Goal: Task Accomplishment & Management: Manage account settings

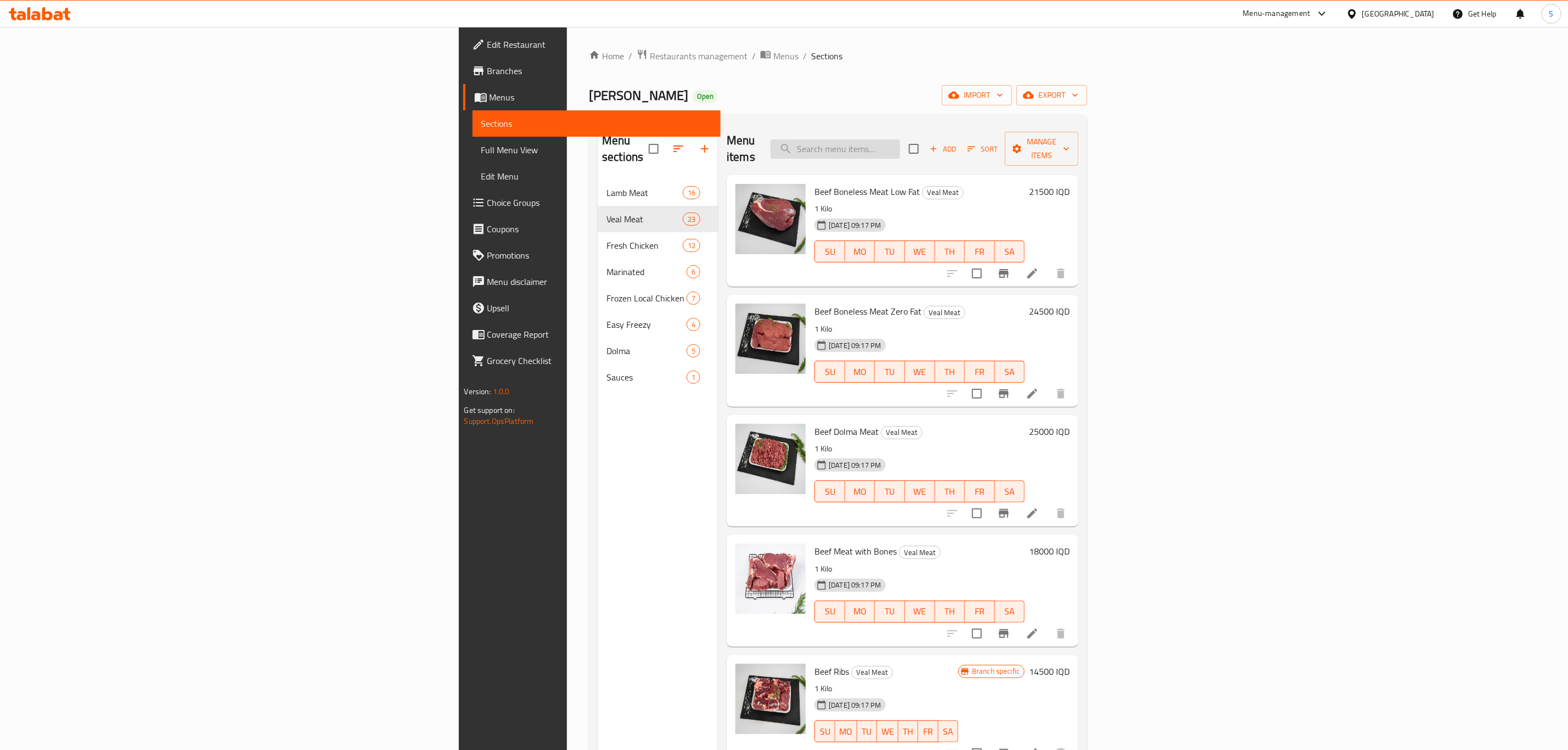
click at [900, 139] on input "search" at bounding box center [836, 149] width 130 height 19
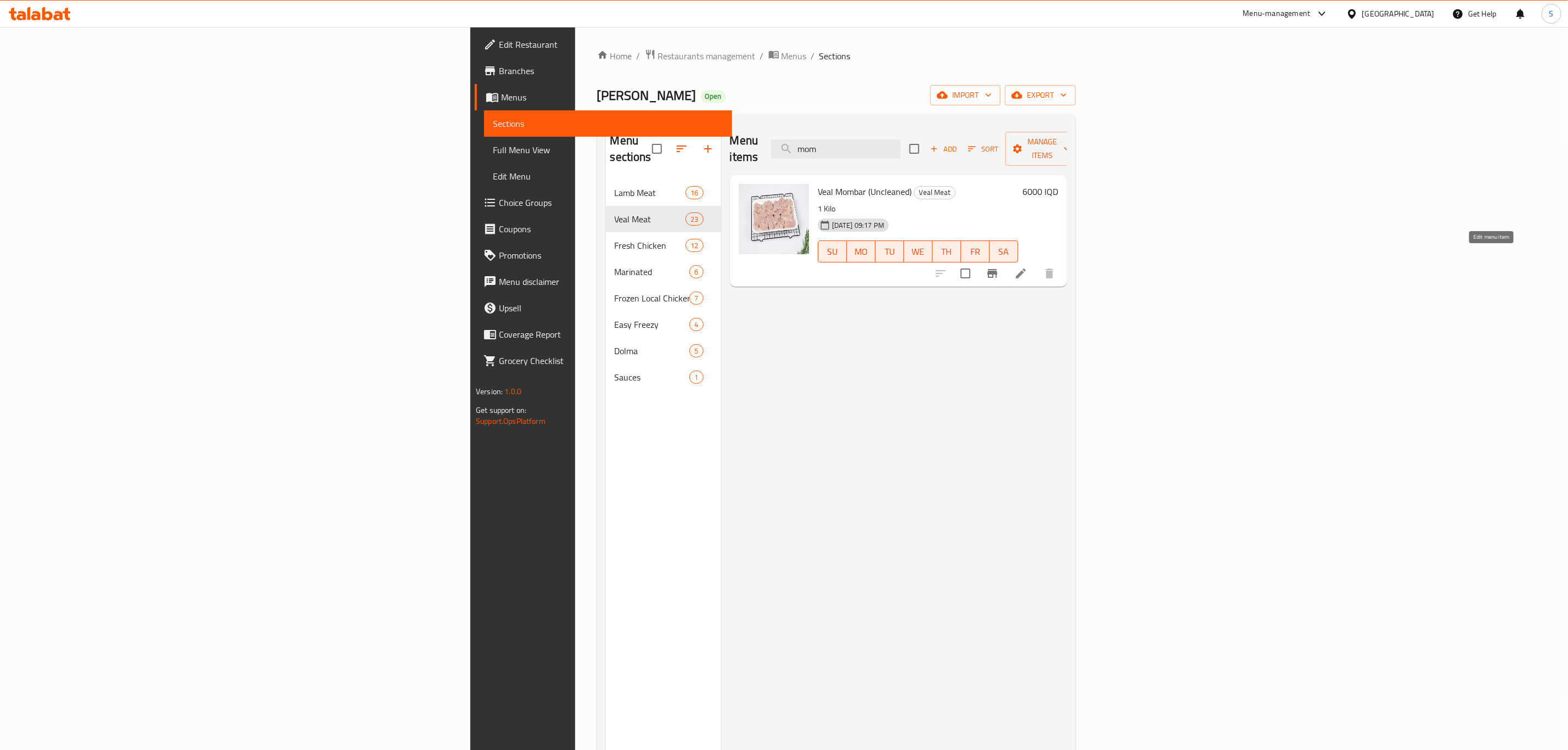
type input "mom"
click at [1028, 267] on icon at bounding box center [1021, 274] width 13 height 13
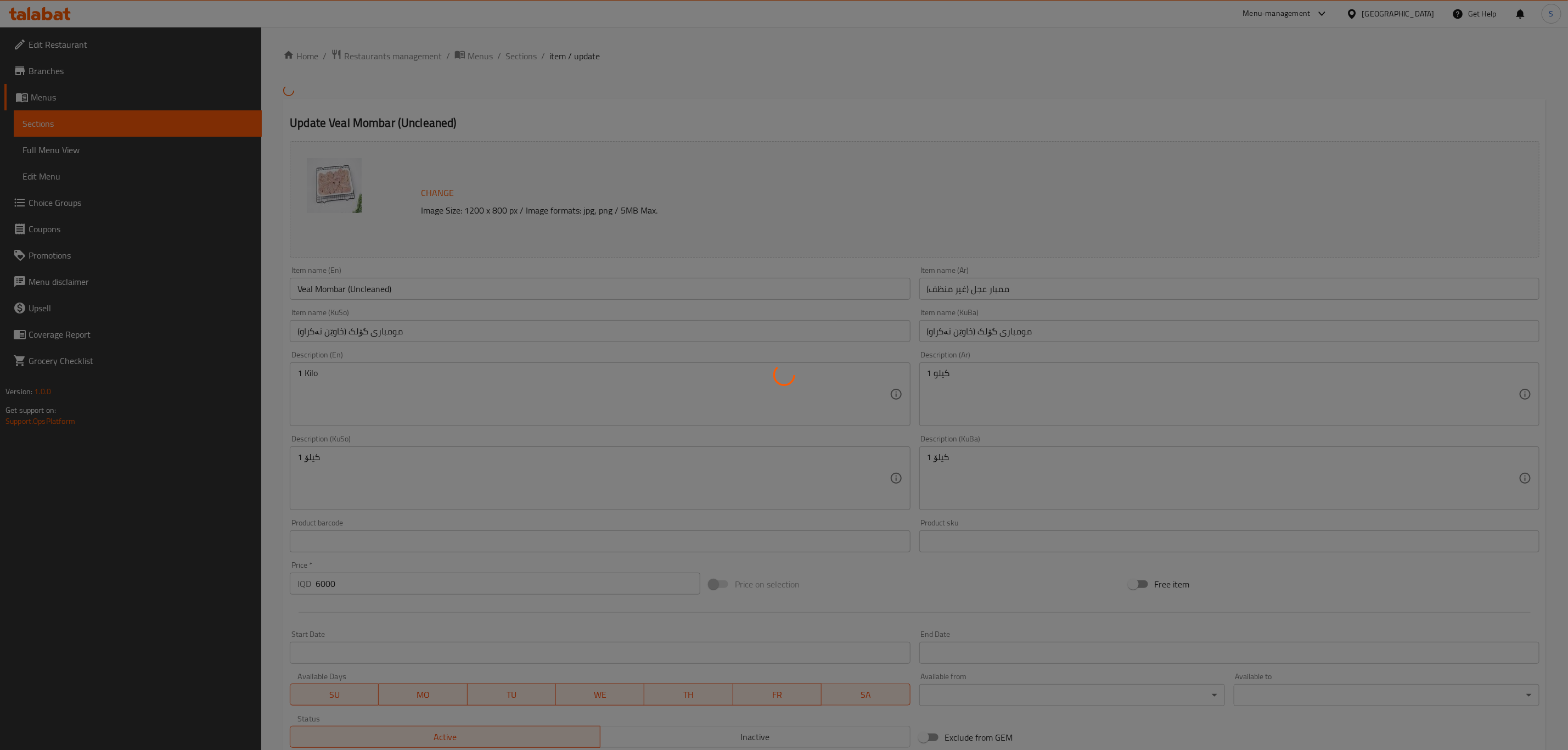
click at [358, 290] on div at bounding box center [784, 375] width 1568 height 750
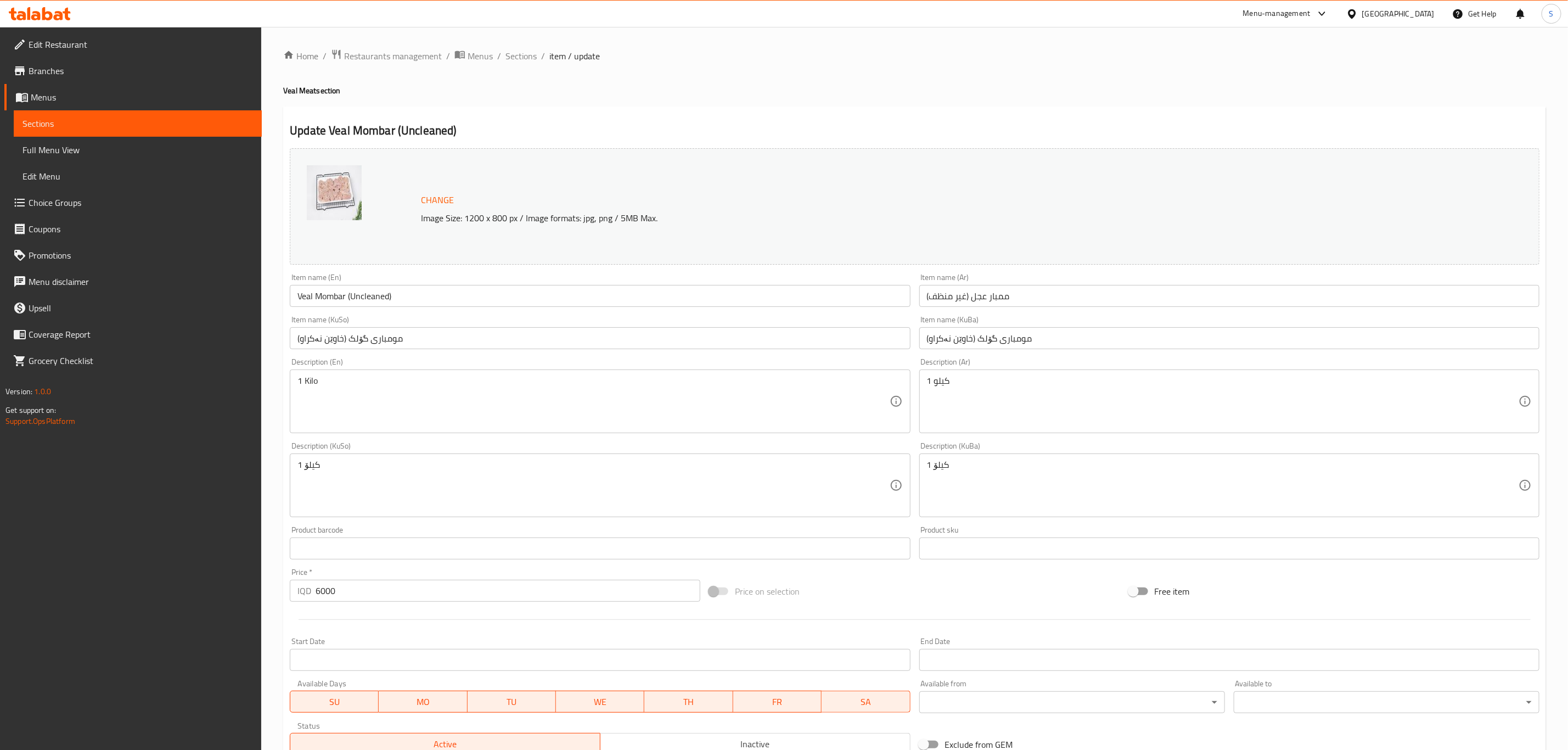
click at [364, 305] on input "Veal Mombar (Uncleaned)" at bounding box center [599, 296] width 620 height 22
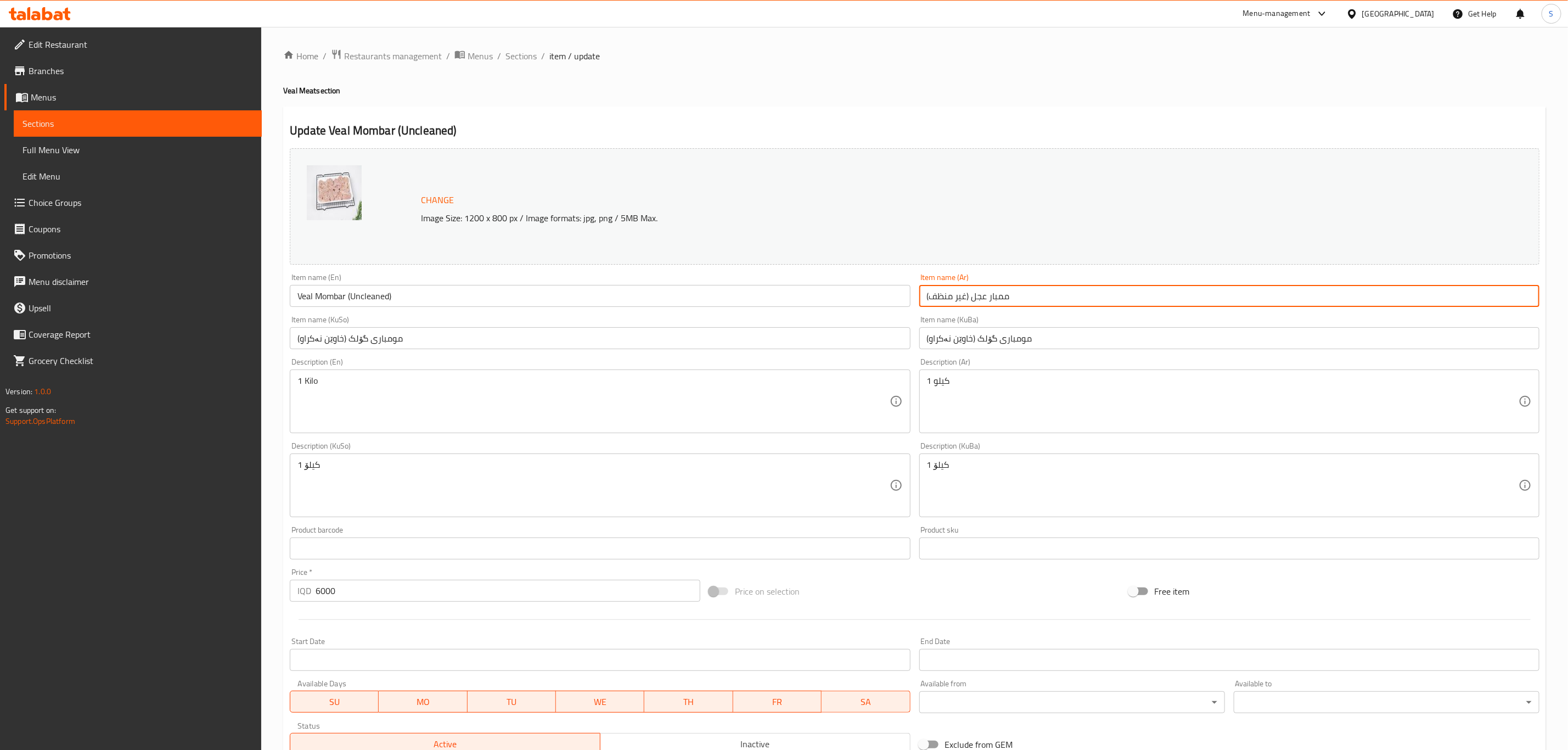
click at [1006, 300] on input "ممبار عجل (غير منظف)" at bounding box center [1229, 296] width 620 height 22
click at [1014, 341] on input "مومباری گۆلک (خاوێن نەکراو)" at bounding box center [1229, 338] width 620 height 22
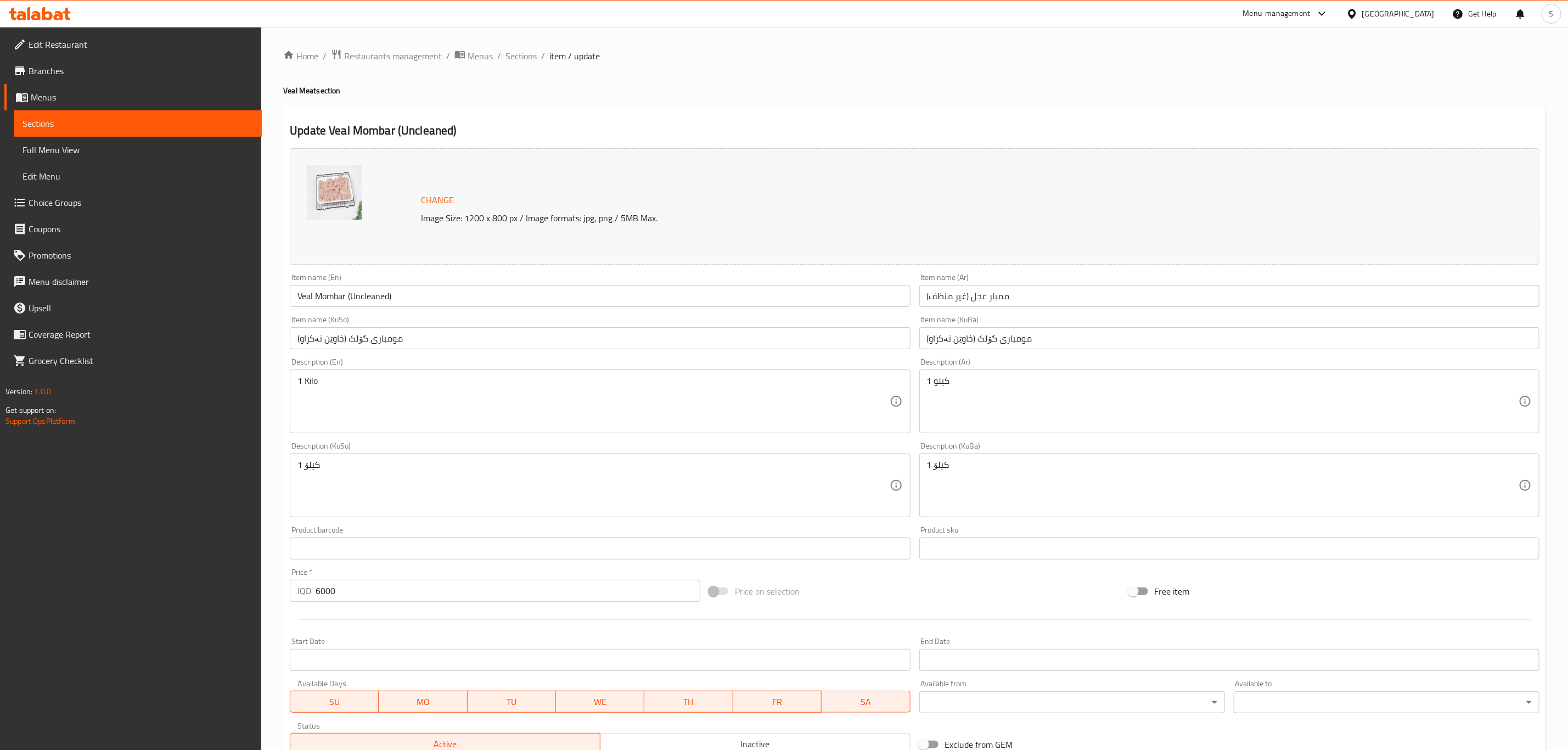
click at [1311, 12] on div "Menu-management" at bounding box center [1278, 14] width 68 height 13
click at [1296, 247] on div "Product Information Management" at bounding box center [1291, 249] width 114 height 12
